Goal: Task Accomplishment & Management: Complete application form

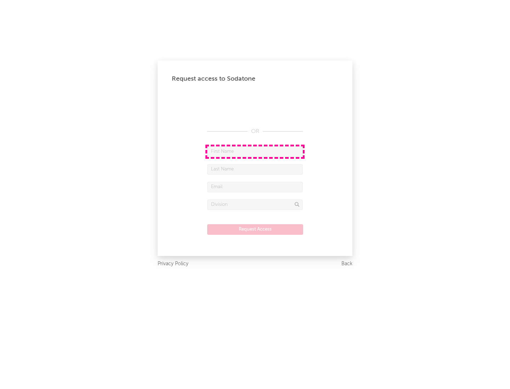
click at [255, 152] on input "text" at bounding box center [255, 152] width 96 height 11
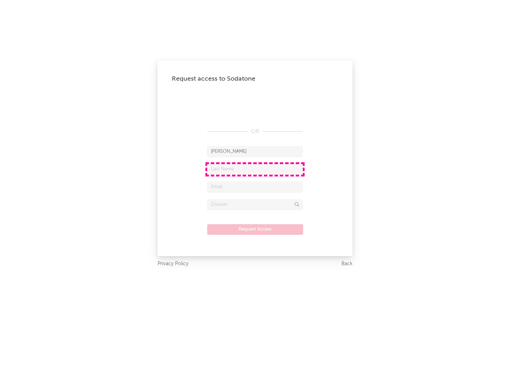
type input "[PERSON_NAME]"
click at [255, 169] on input "text" at bounding box center [255, 169] width 96 height 11
type input "[PERSON_NAME]"
click at [255, 187] on input "text" at bounding box center [255, 187] width 96 height 11
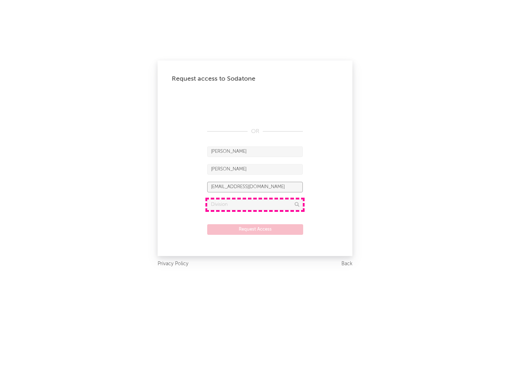
type input "[EMAIL_ADDRESS][DOMAIN_NAME]"
click at [255, 205] on input "text" at bounding box center [255, 205] width 96 height 11
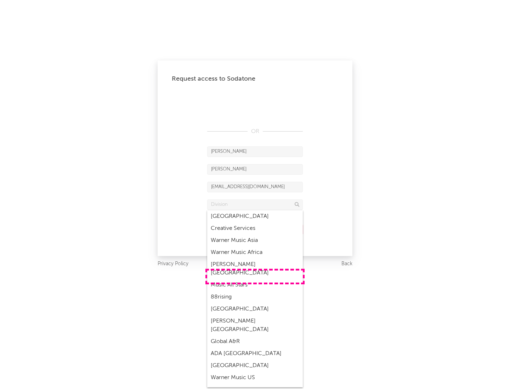
click at [255, 279] on div "Music All Stars" at bounding box center [255, 285] width 96 height 12
type input "Music All Stars"
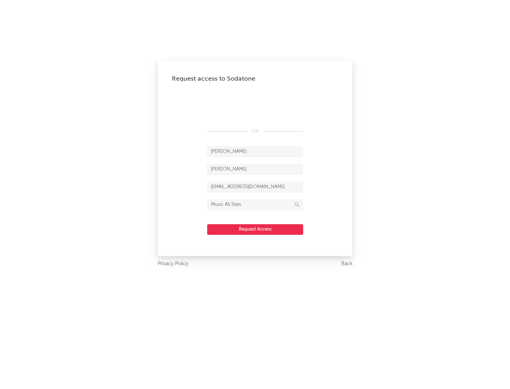
click at [255, 229] on button "Request Access" at bounding box center [255, 229] width 96 height 11
